Goal: Complete application form: Complete application form

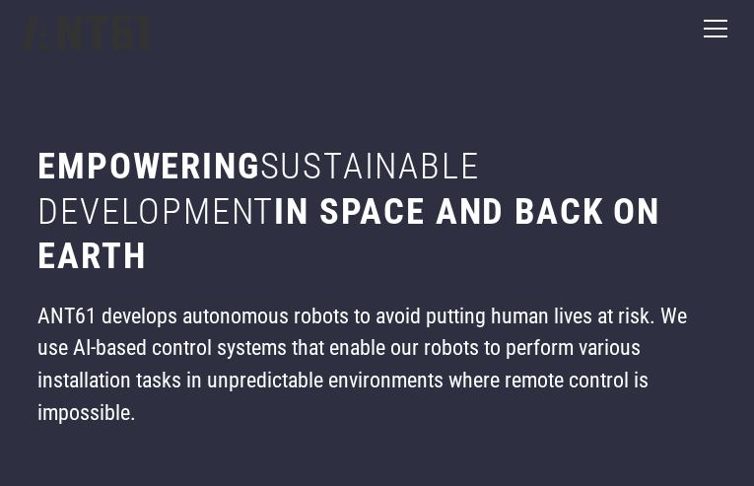
type input "****"
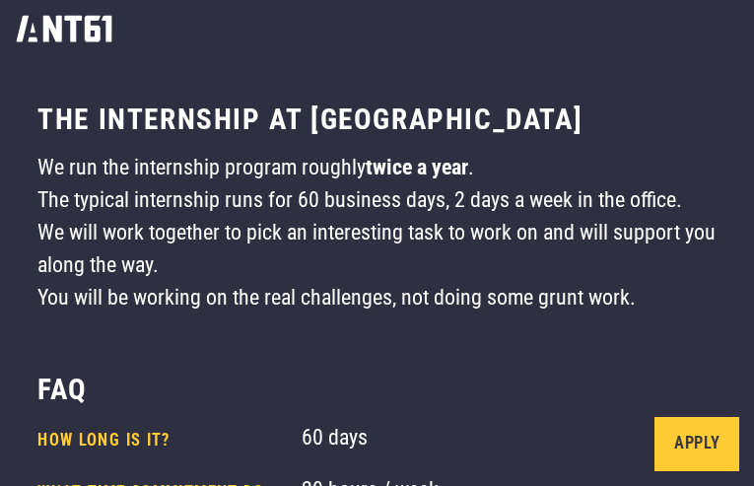
type input "**********"
type input "*********"
type input "**********"
